Goal: Use online tool/utility: Utilize a website feature to perform a specific function

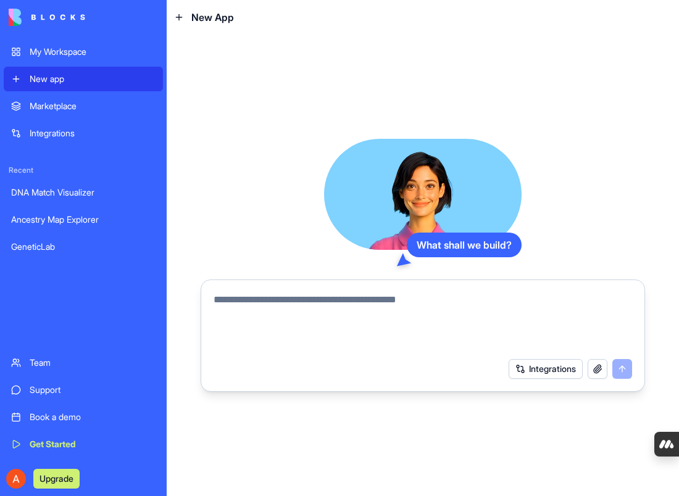
click at [32, 242] on div "GeneticLab" at bounding box center [83, 247] width 144 height 12
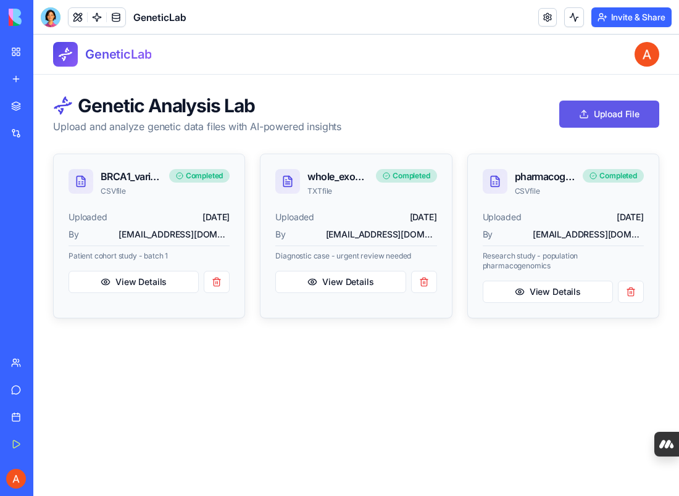
click at [632, 114] on button "Upload File" at bounding box center [609, 114] width 100 height 27
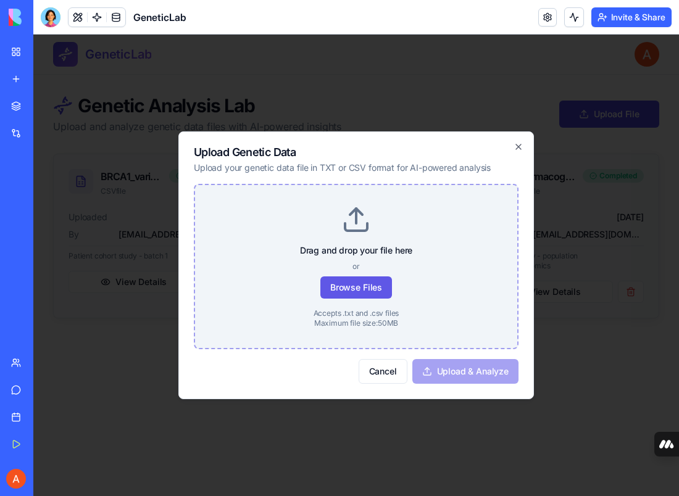
click at [383, 291] on label "Browse Files" at bounding box center [356, 287] width 72 height 22
click at [356, 205] on input "Browse Files" at bounding box center [355, 204] width 1 height 1
type input "**********"
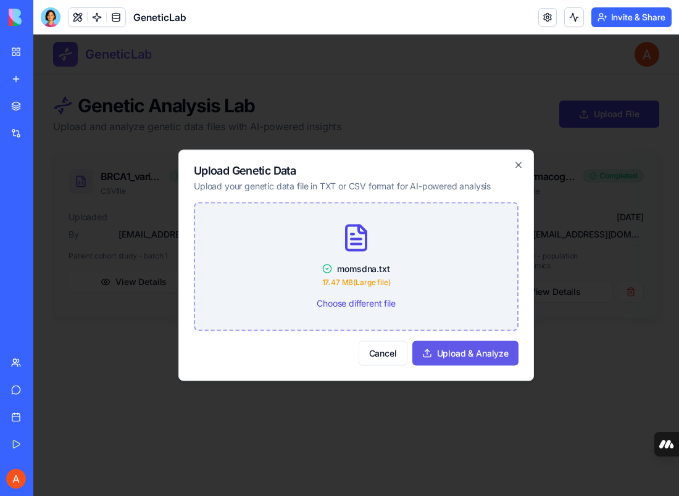
click at [488, 355] on button "Upload & Analyze" at bounding box center [465, 353] width 106 height 25
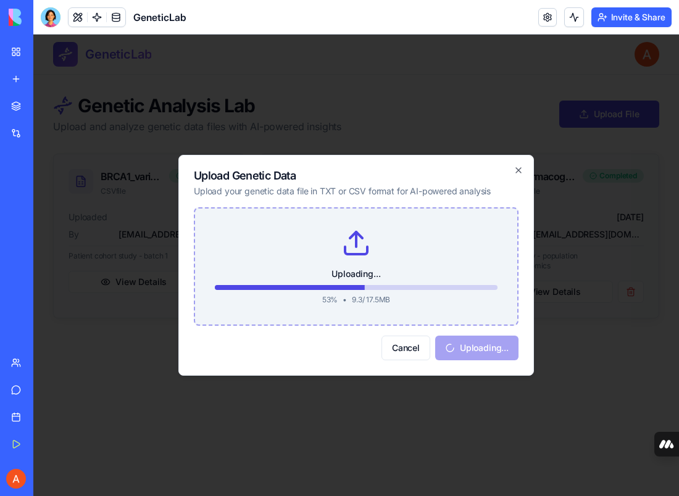
click at [489, 357] on div "Cancel Uploading..." at bounding box center [356, 348] width 325 height 25
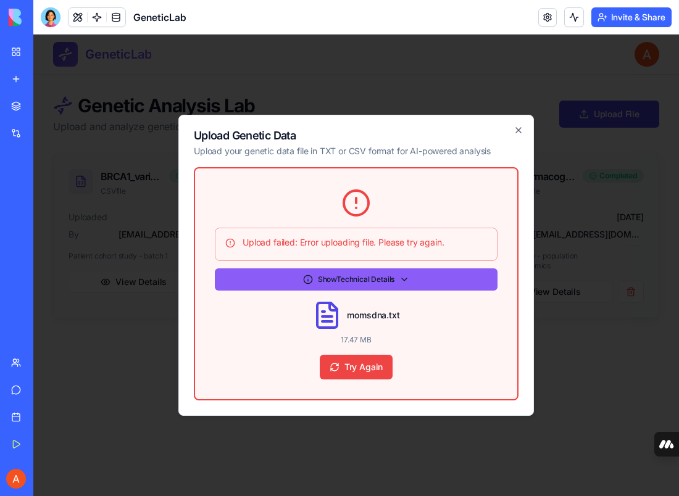
click at [407, 279] on button "Show Technical Details" at bounding box center [356, 279] width 283 height 22
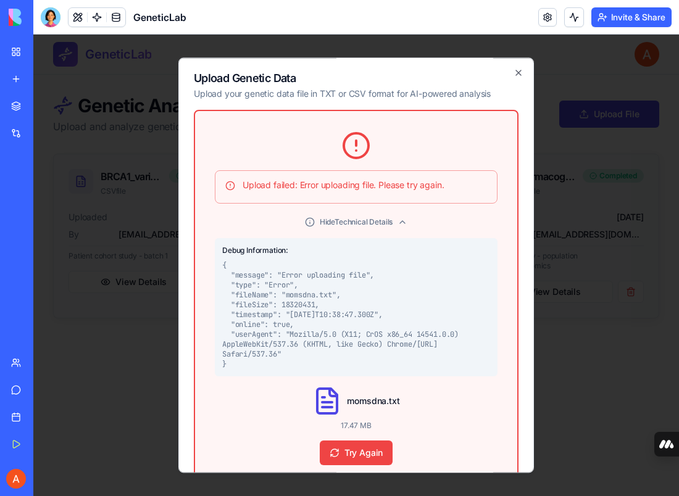
drag, startPoint x: 223, startPoint y: 246, endPoint x: 466, endPoint y: 358, distance: 267.3
click at [466, 358] on div "Debug Information: { "message": "Error uploading file", "type": "Error", "fileN…" at bounding box center [356, 307] width 283 height 138
copy div "Debug Information: { "message": "Error uploading file", "type": "Error", "fileN…"
click at [51, 20] on div at bounding box center [51, 17] width 20 height 20
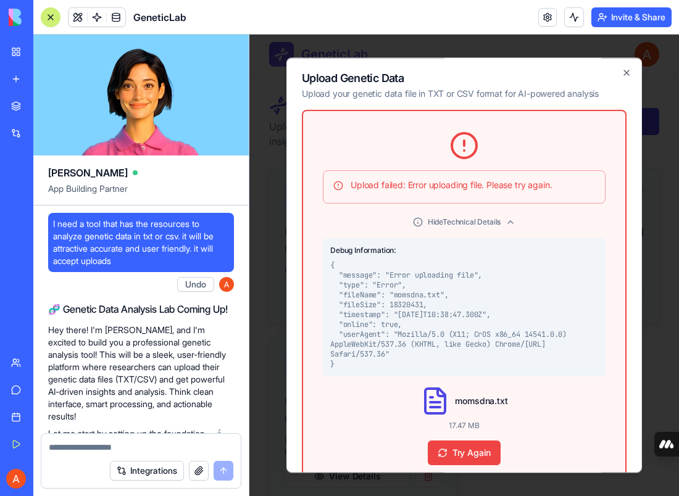
scroll to position [2407, 0]
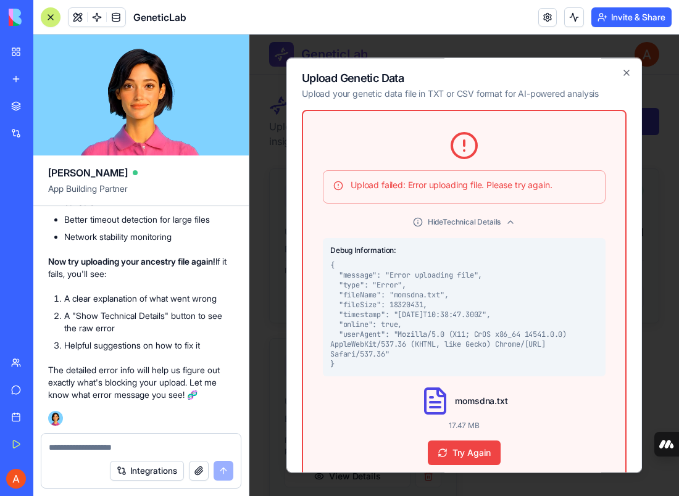
click at [51, 20] on div at bounding box center [51, 17] width 10 height 10
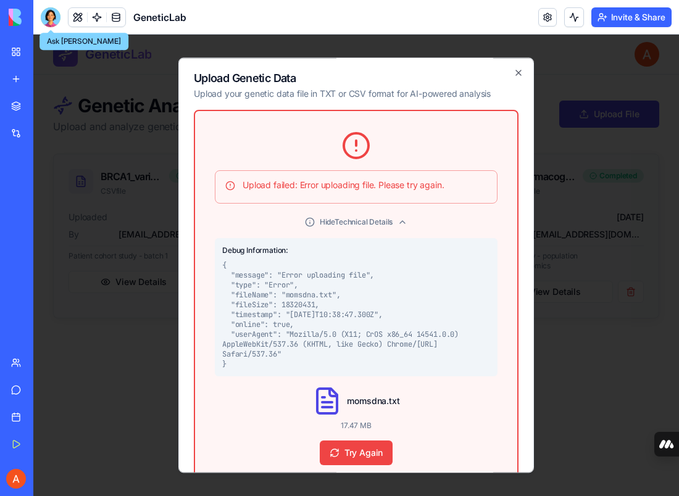
click at [53, 23] on div at bounding box center [51, 17] width 20 height 20
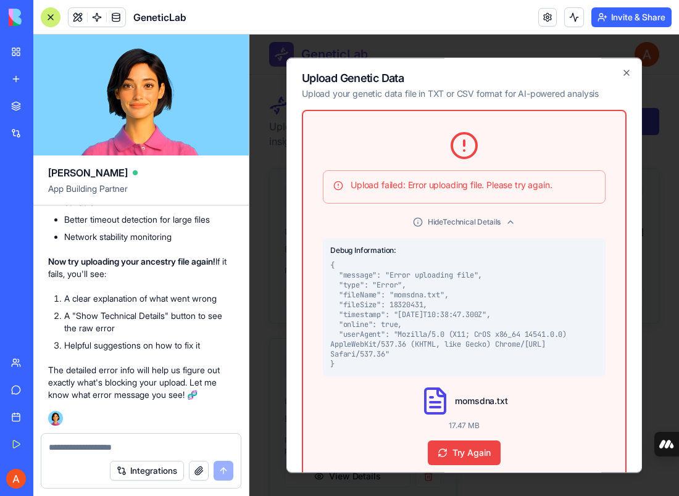
scroll to position [0, 0]
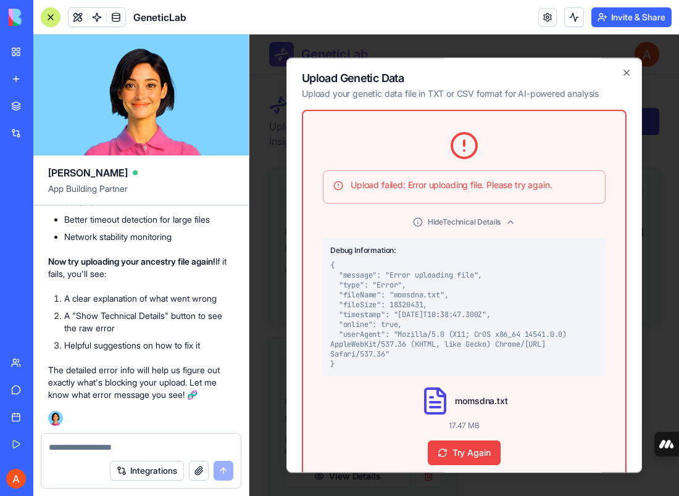
click at [96, 440] on div at bounding box center [140, 444] width 199 height 20
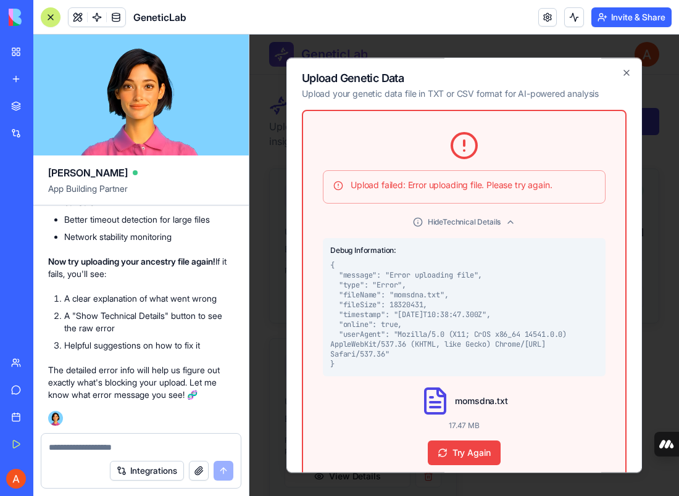
click at [54, 446] on textarea at bounding box center [141, 447] width 185 height 12
paste textarea "**********"
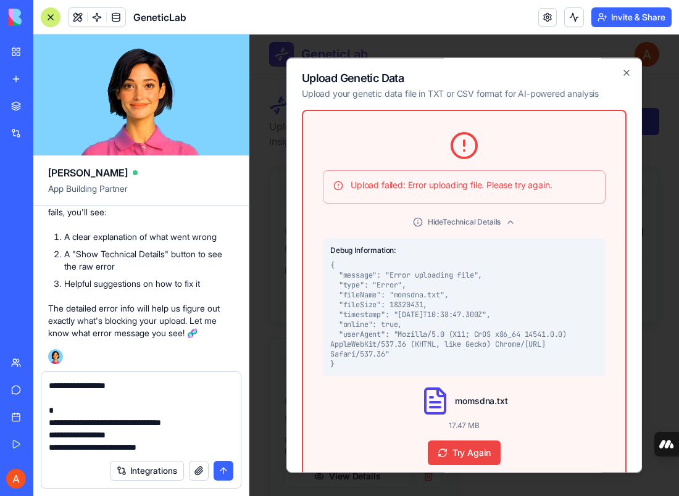
scroll to position [85, 0]
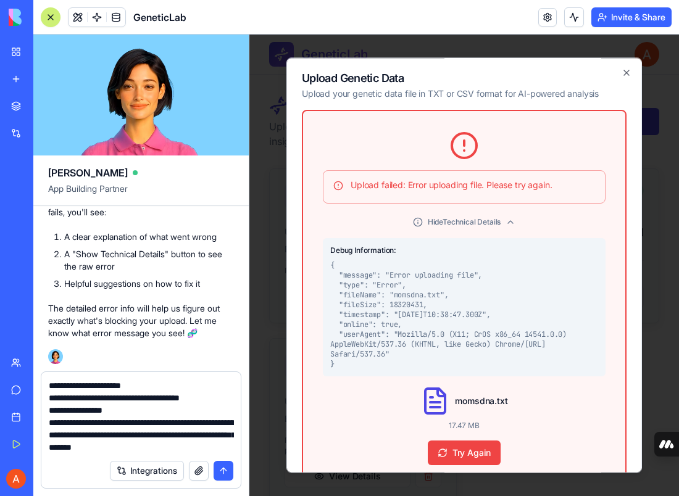
type textarea "**********"
click at [221, 471] on button "submit" at bounding box center [224, 471] width 20 height 20
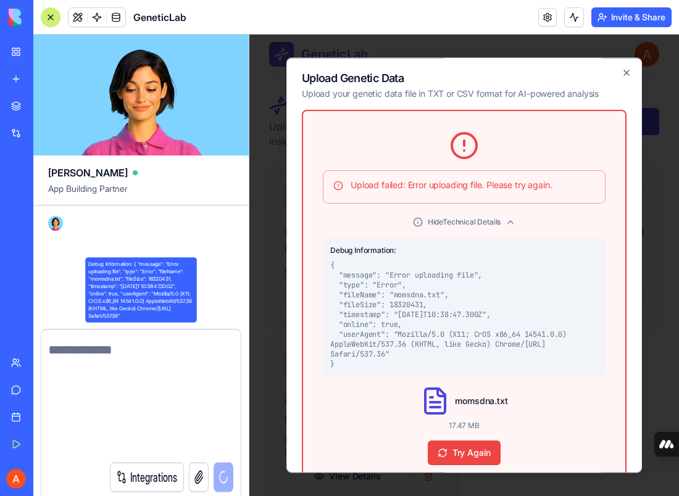
scroll to position [0, 0]
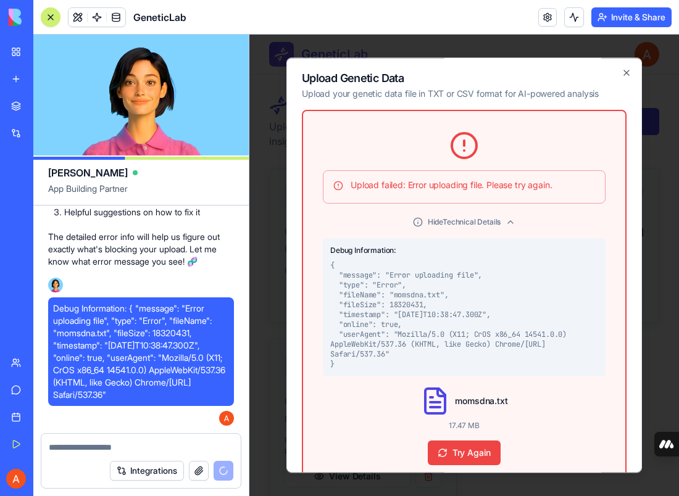
click at [221, 471] on div "Integrations" at bounding box center [171, 471] width 123 height 20
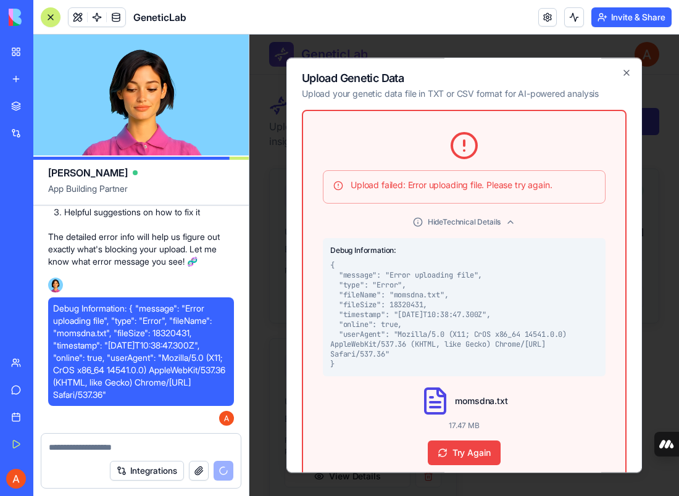
click at [221, 471] on div "Integrations" at bounding box center [171, 471] width 123 height 20
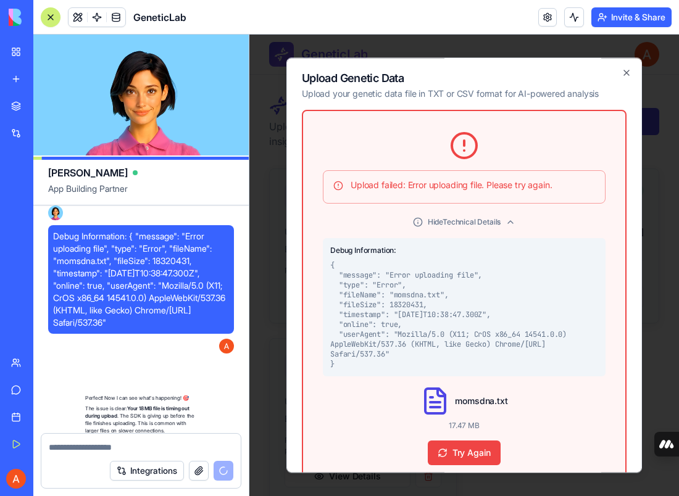
scroll to position [2767, 0]
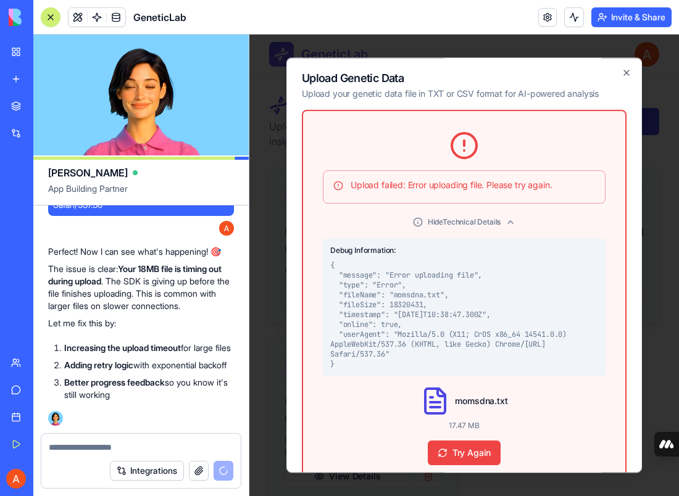
click at [143, 446] on textarea at bounding box center [141, 447] width 185 height 12
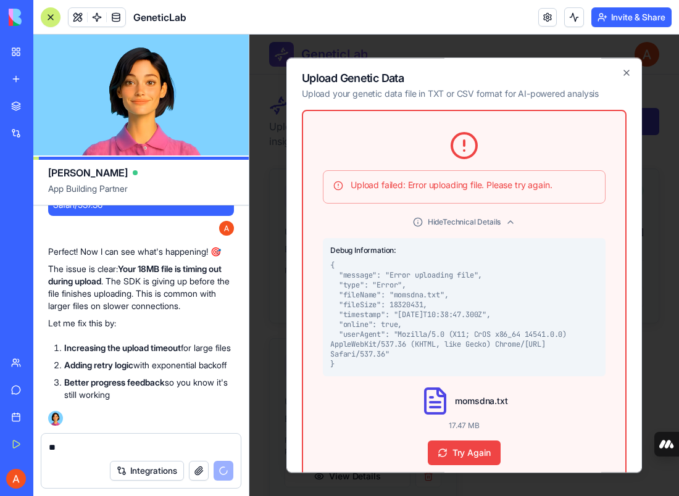
type textarea "*"
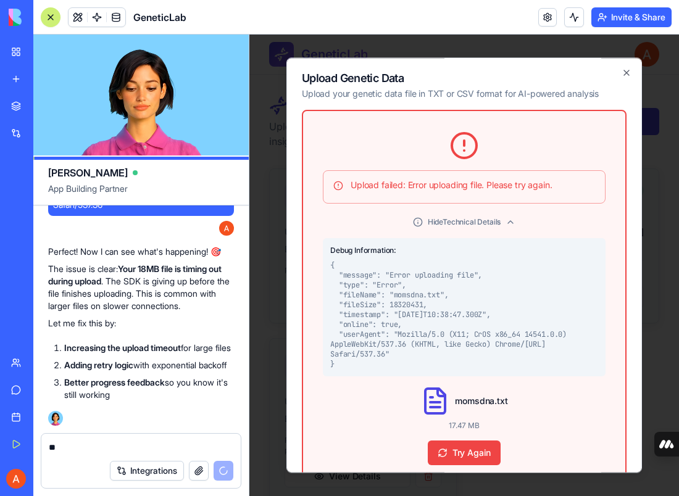
type textarea "*"
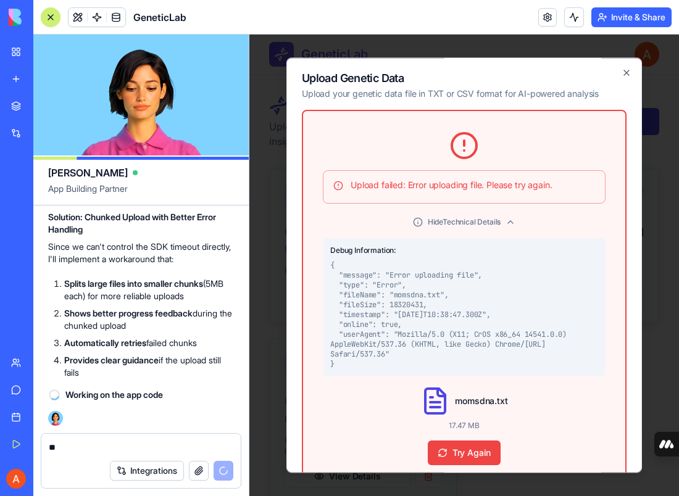
scroll to position [3052, 0]
type textarea "**"
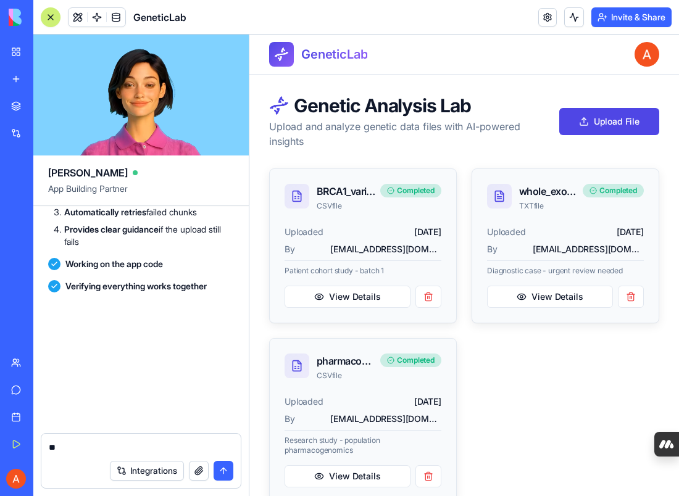
scroll to position [3841, 0]
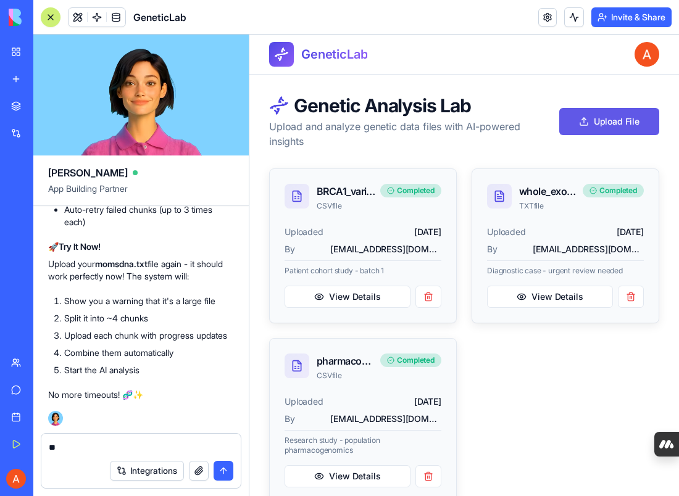
click at [597, 131] on button "Upload File" at bounding box center [609, 121] width 100 height 27
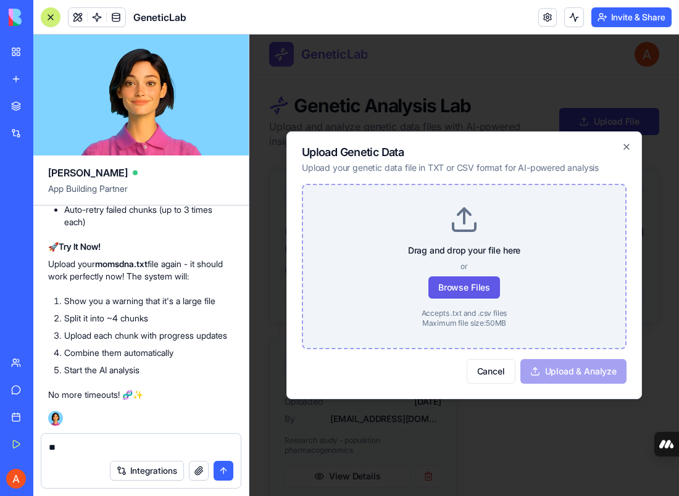
click at [469, 291] on label "Browse Files" at bounding box center [464, 287] width 72 height 22
click at [464, 205] on input "Browse Files" at bounding box center [463, 204] width 1 height 1
type input "**********"
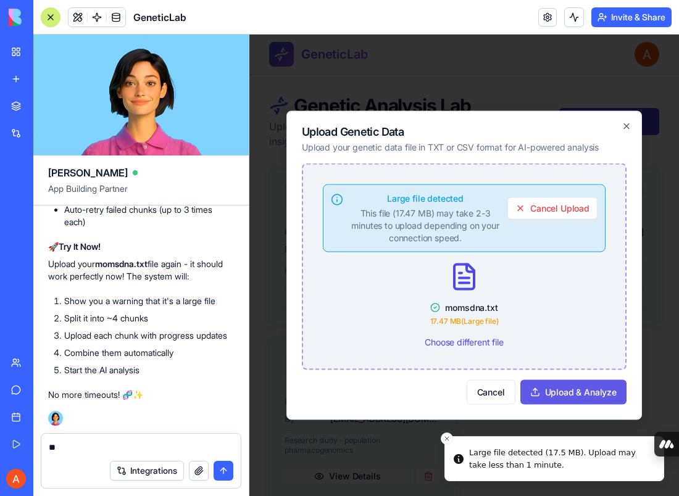
click at [560, 388] on button "Upload & Analyze" at bounding box center [573, 392] width 106 height 25
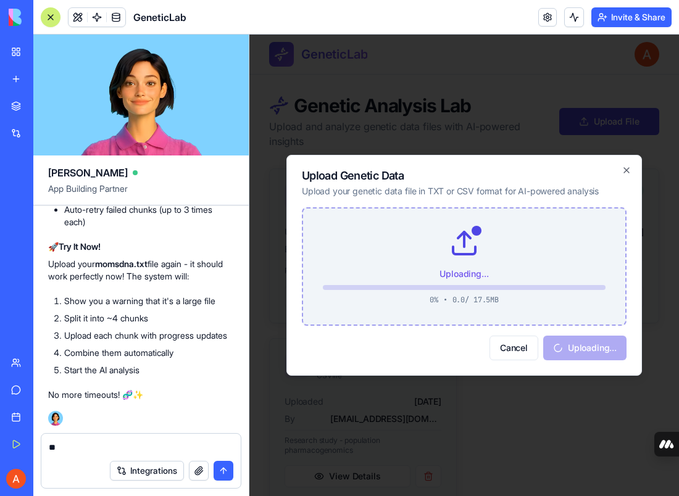
click at [560, 388] on body "GeneticLab Genetic Analysis Lab Upload and analyze genetic data files with AI-p…" at bounding box center [464, 279] width 430 height 488
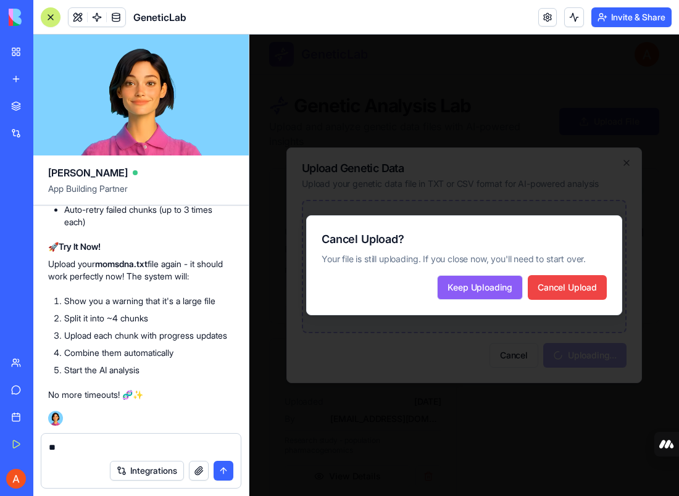
click at [491, 290] on button "Keep Uploading" at bounding box center [480, 287] width 86 height 25
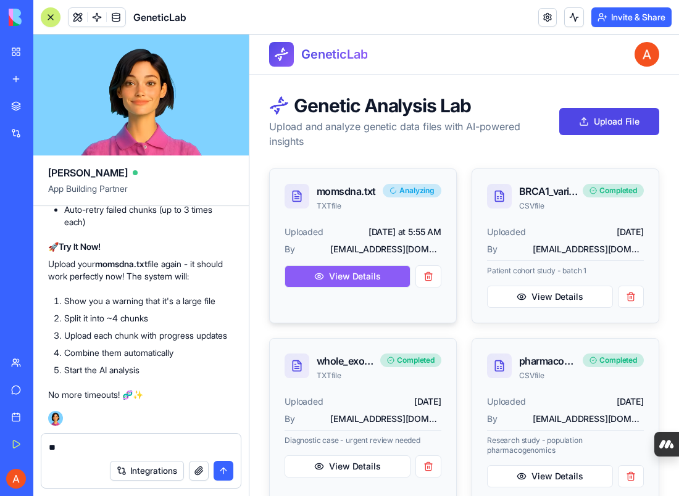
click at [367, 281] on button "View Details" at bounding box center [347, 276] width 126 height 22
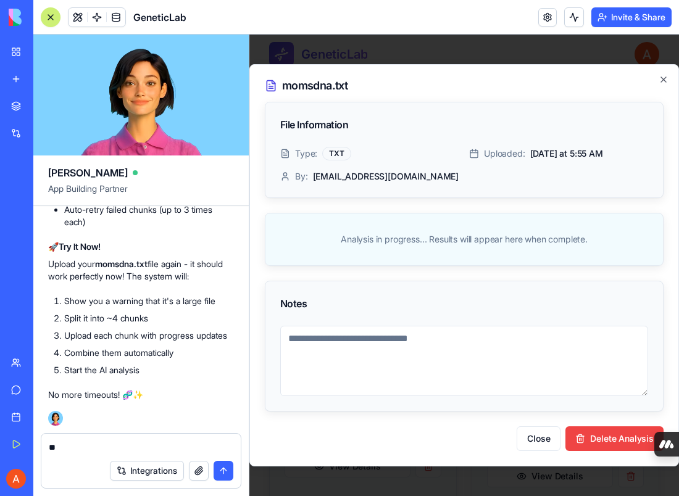
click at [662, 74] on div "momsdna.txt File Information Type: TXT Uploaded: [DATE] at 5:55 AM By: [EMAIL_A…" at bounding box center [464, 265] width 430 height 402
click at [663, 81] on icon "button" at bounding box center [663, 79] width 5 height 5
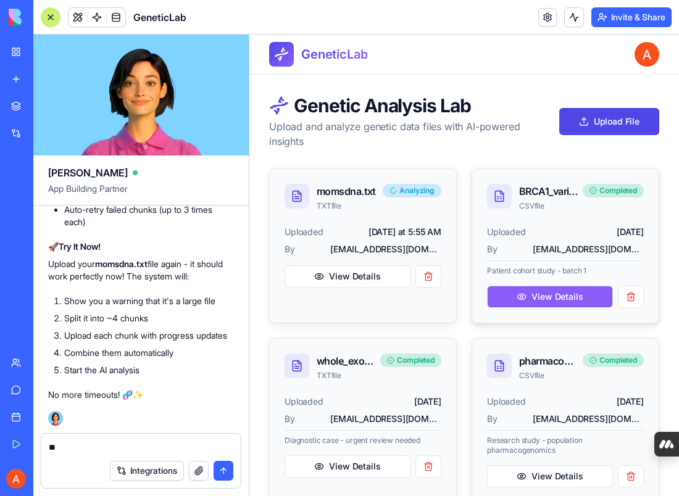
click at [556, 304] on button "View Details" at bounding box center [550, 297] width 126 height 22
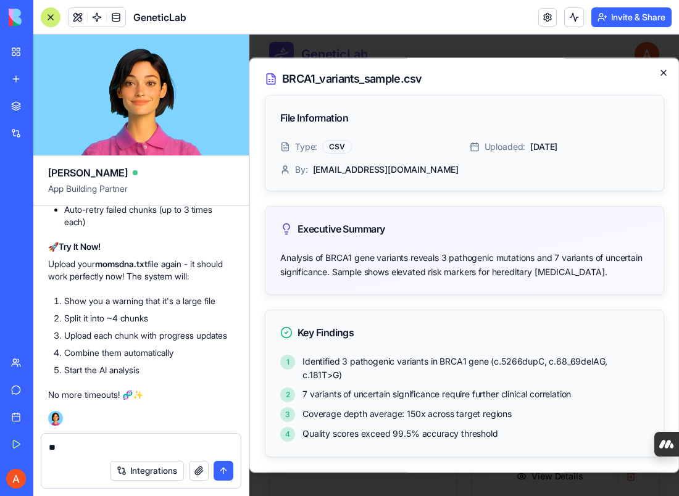
click at [659, 76] on icon "button" at bounding box center [663, 73] width 10 height 10
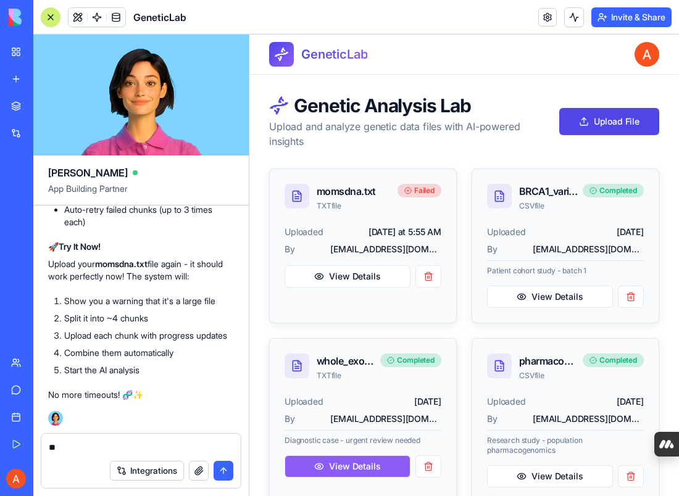
click at [370, 461] on button "View Details" at bounding box center [347, 466] width 126 height 22
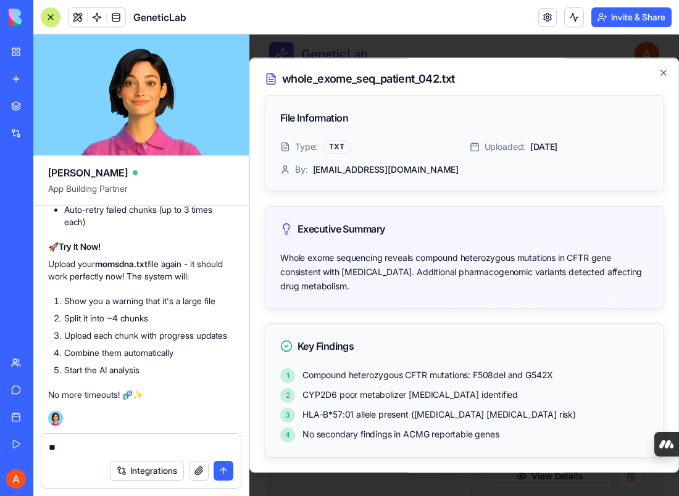
click at [135, 444] on textarea "**" at bounding box center [141, 447] width 185 height 12
type textarea "*"
type textarea "**********"
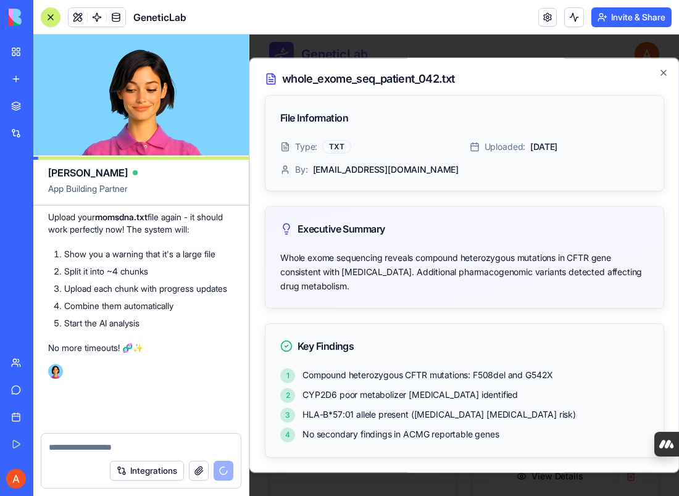
scroll to position [3887, 0]
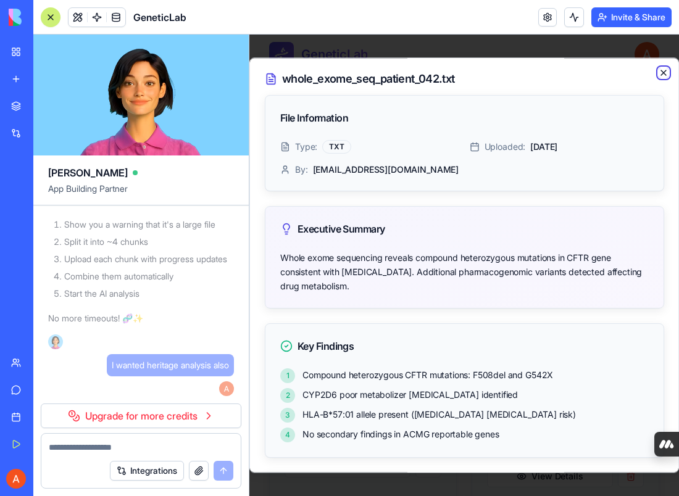
click at [664, 73] on icon "button" at bounding box center [663, 72] width 5 height 5
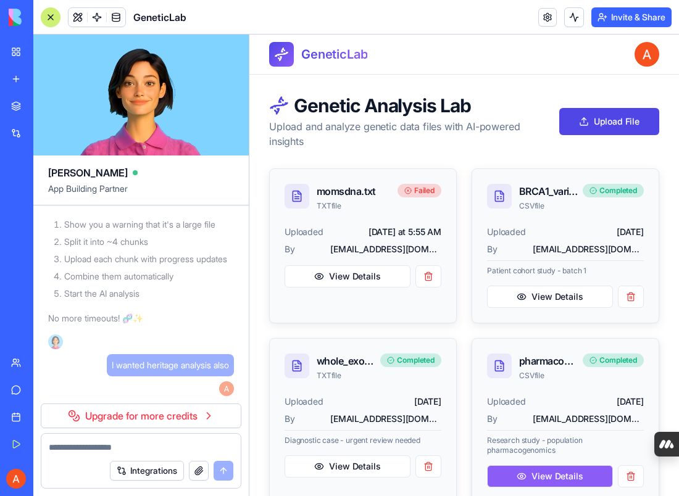
click at [535, 471] on button "View Details" at bounding box center [550, 476] width 126 height 22
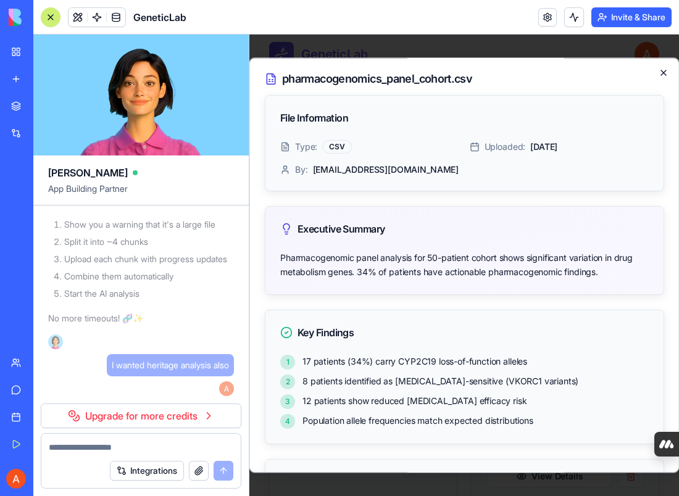
click at [660, 69] on icon "button" at bounding box center [663, 73] width 10 height 10
